Goal: Task Accomplishment & Management: Complete application form

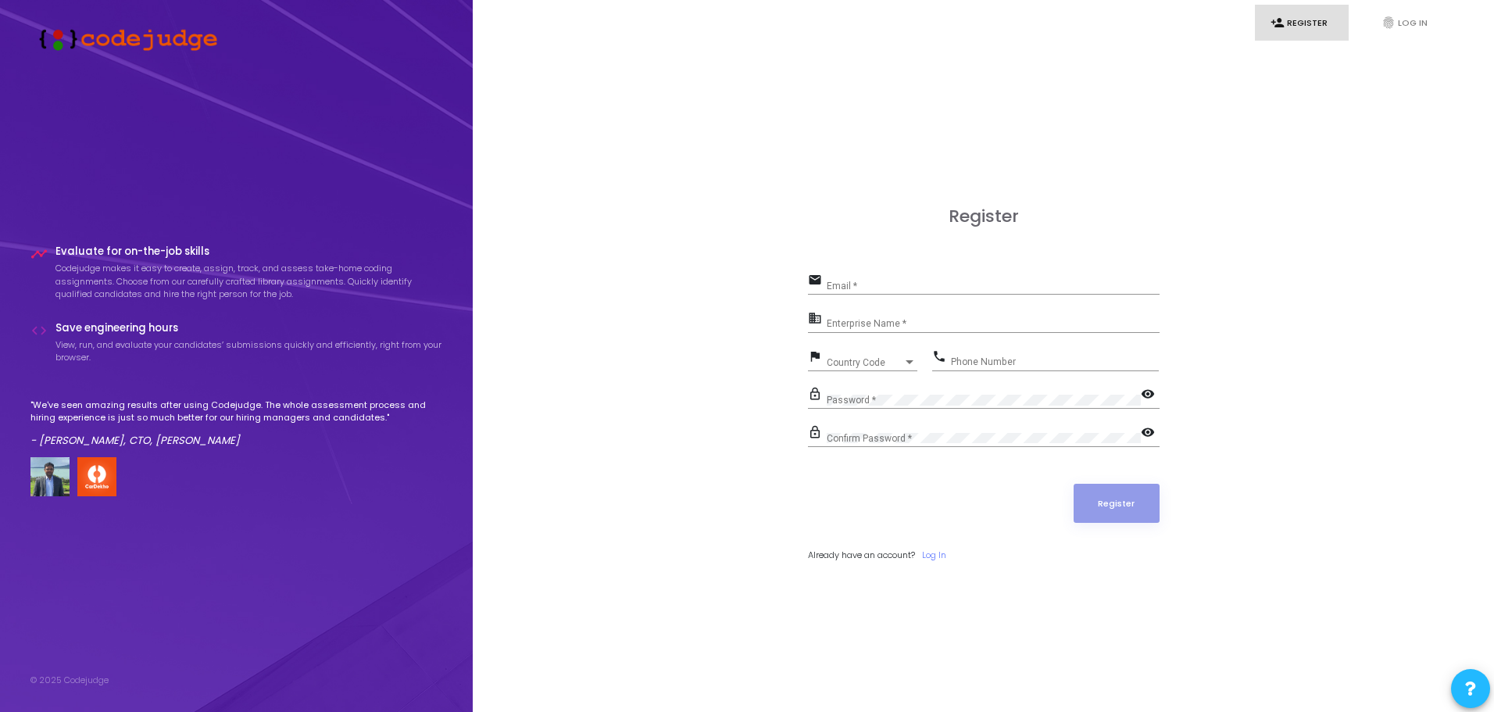
click at [869, 279] on div "Email *" at bounding box center [992, 282] width 333 height 24
click at [940, 560] on link "Log In" at bounding box center [934, 554] width 24 height 13
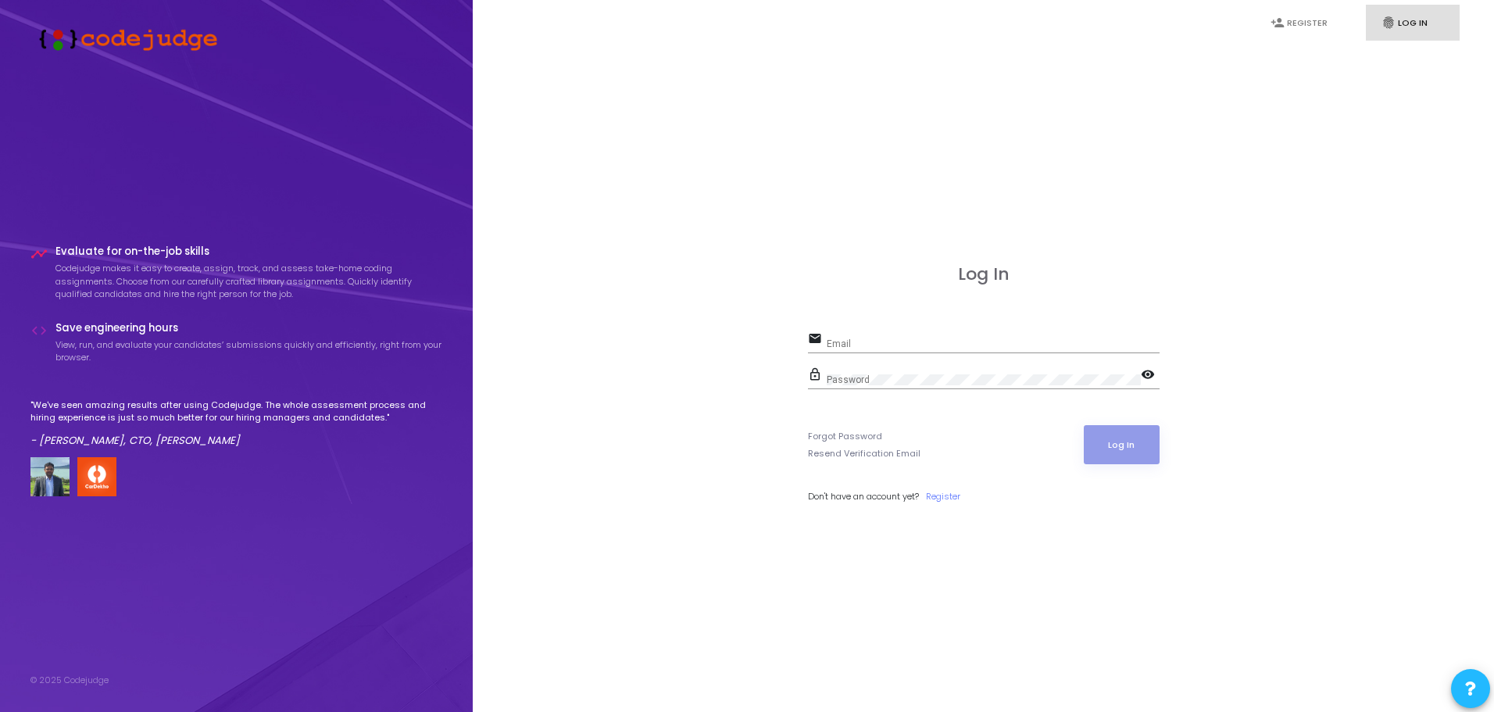
click at [859, 349] on div "Email" at bounding box center [992, 340] width 333 height 24
click at [856, 345] on input "Email" at bounding box center [992, 343] width 333 height 11
click at [937, 496] on link "Register" at bounding box center [943, 496] width 34 height 13
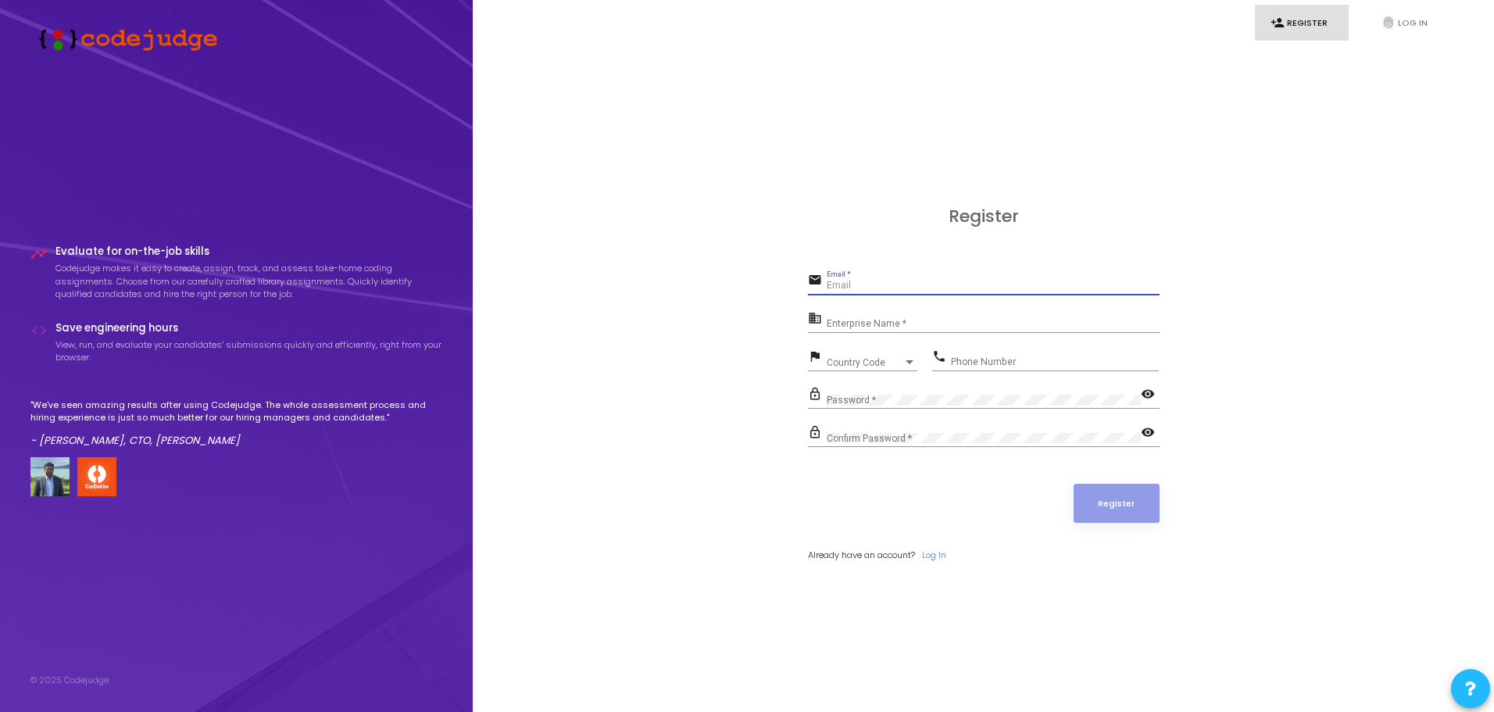
click at [859, 286] on input "Email *" at bounding box center [992, 285] width 333 height 11
type input "[EMAIL_ADDRESS][DOMAIN_NAME]"
type input "08899769972"
click at [930, 328] on input "Enterprise Name *" at bounding box center [992, 324] width 333 height 11
type input "n/a"
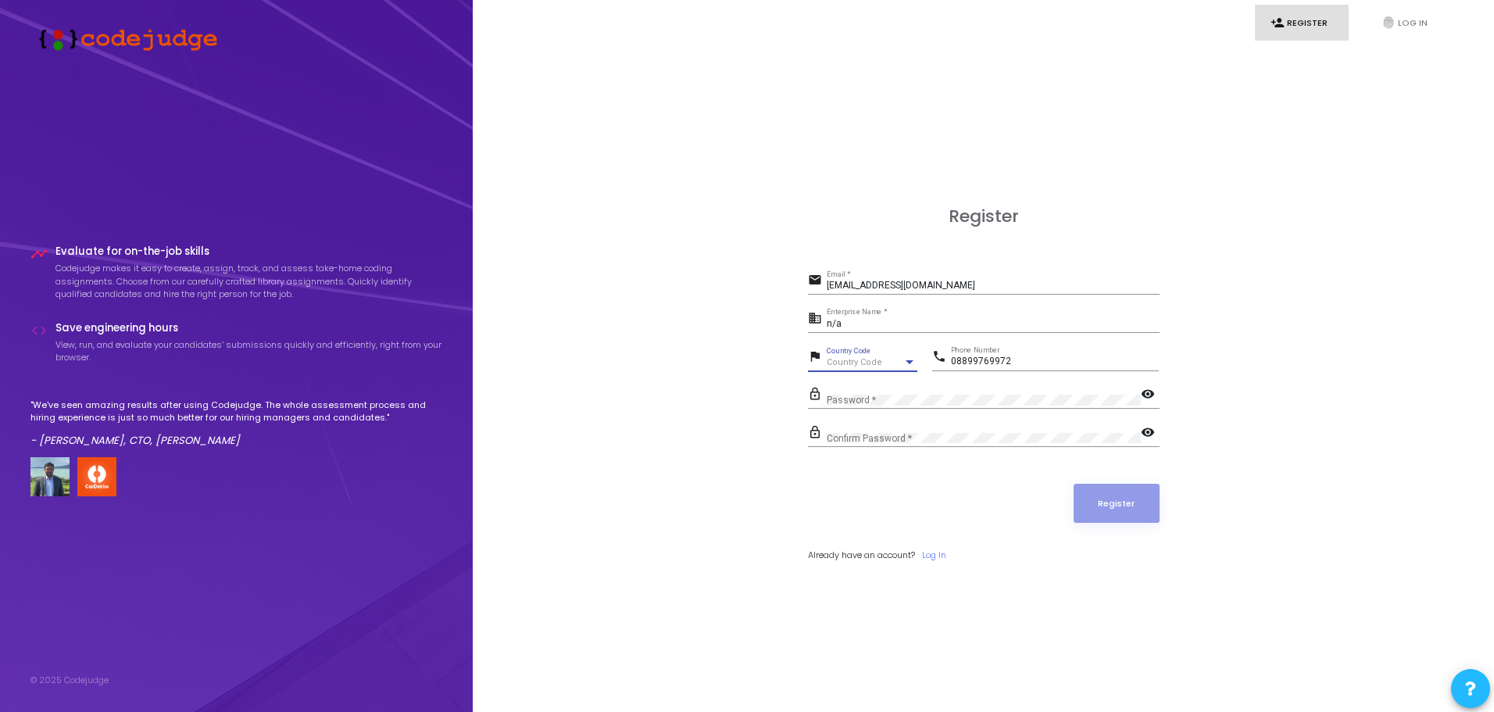
click at [861, 362] on span "Country Code" at bounding box center [853, 362] width 55 height 10
type input "ind"
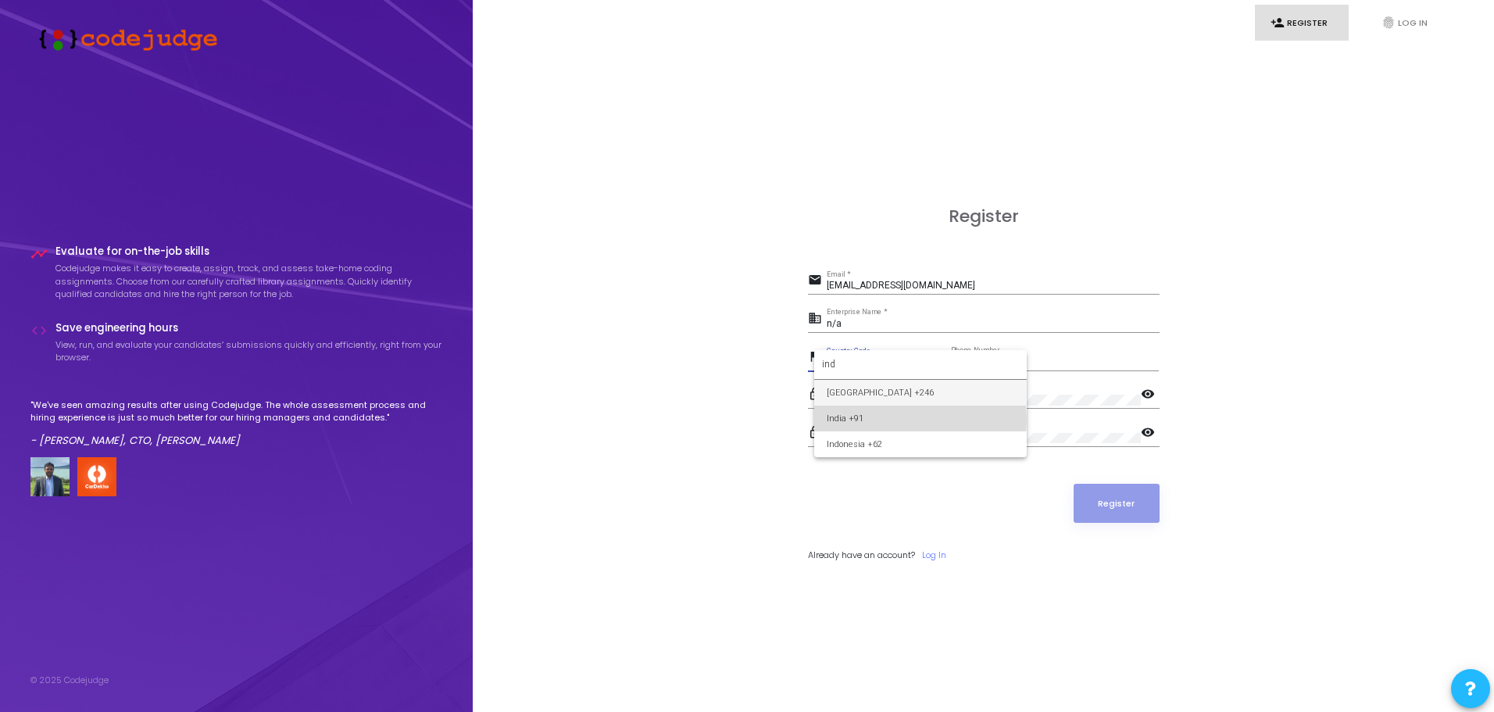
click at [884, 419] on span "India +91" at bounding box center [919, 418] width 187 height 26
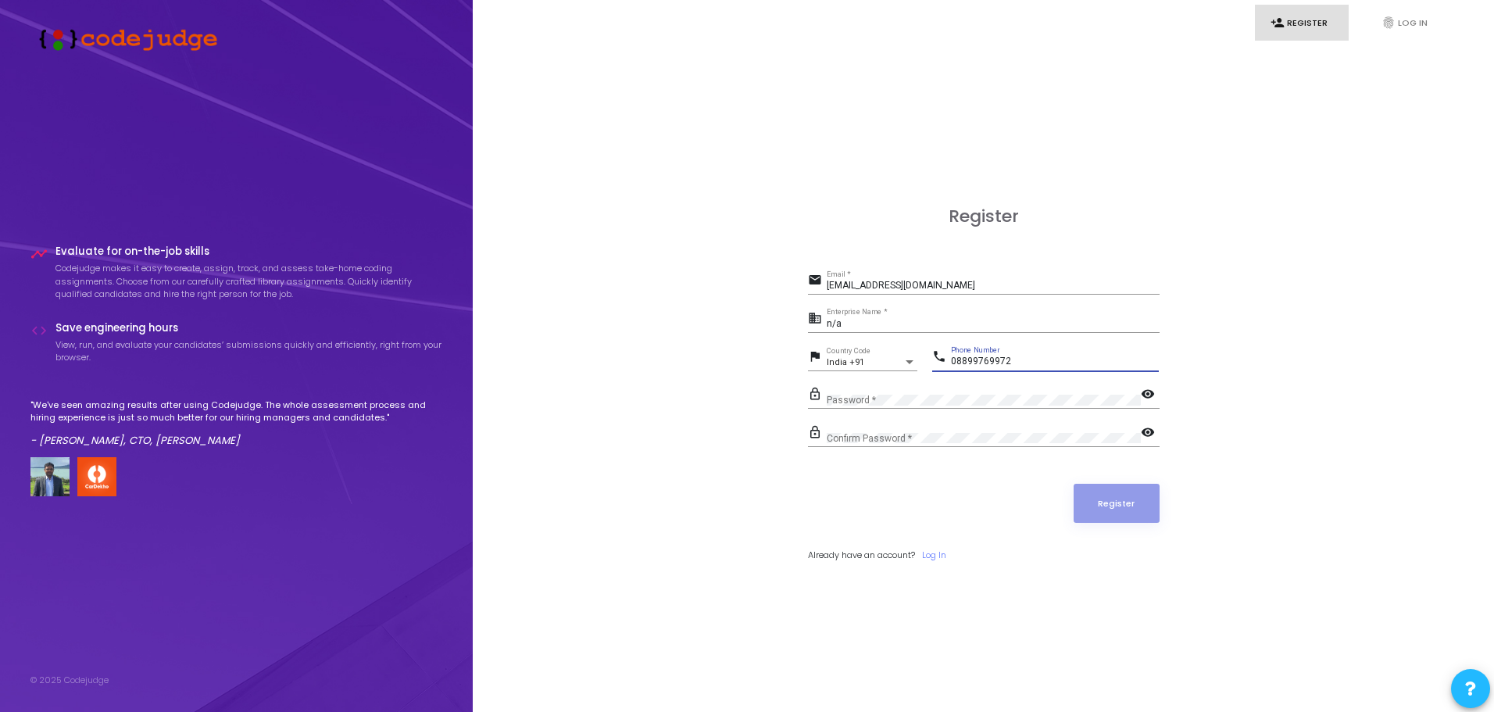
click at [955, 358] on input "08899769972" at bounding box center [1055, 361] width 208 height 11
type input "8899769972"
click at [1128, 492] on button "Register" at bounding box center [1116, 503] width 86 height 39
click at [979, 285] on input "[EMAIL_ADDRESS][DOMAIN_NAME]" at bounding box center [992, 285] width 333 height 11
